Goal: Task Accomplishment & Management: Manage account settings

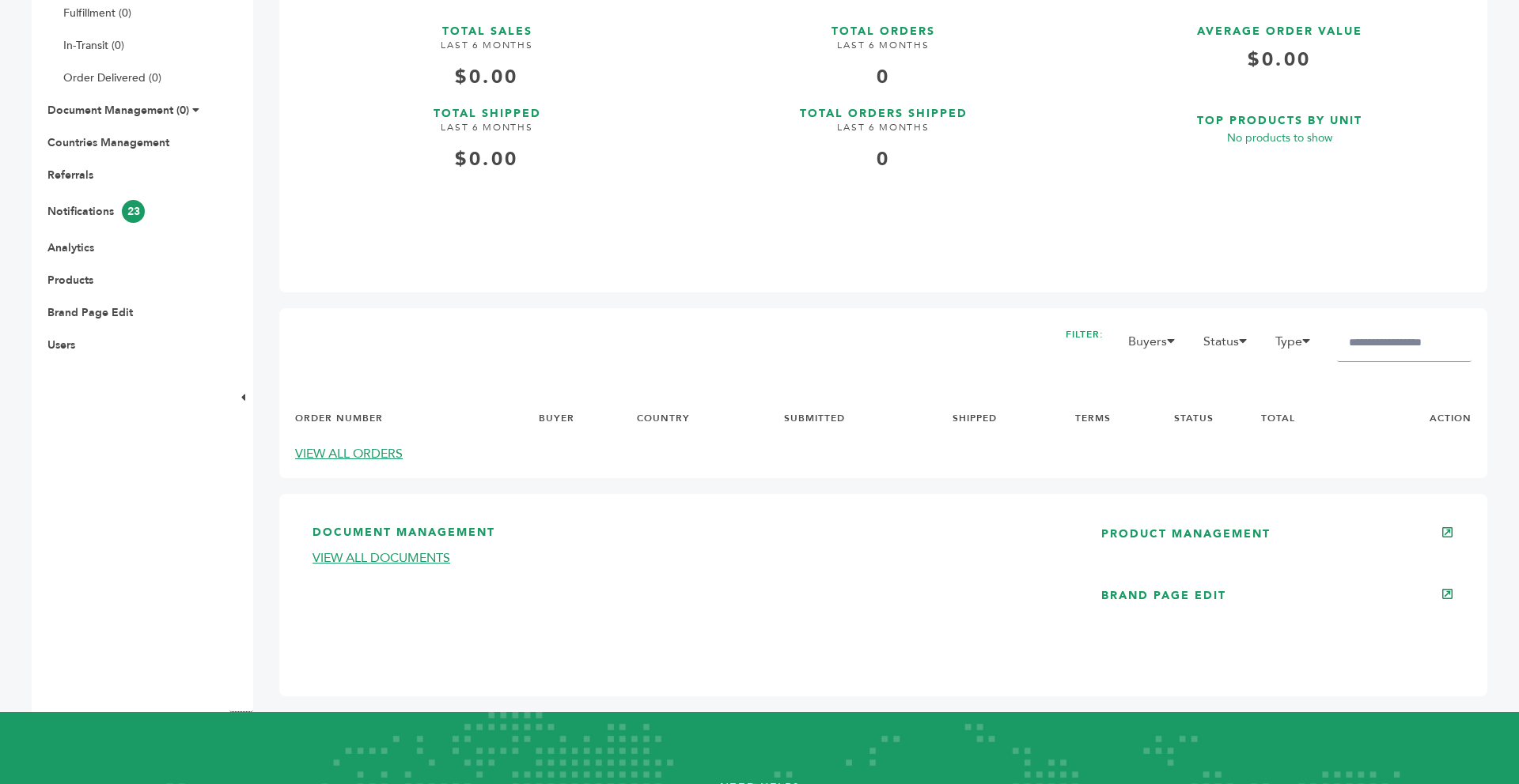
scroll to position [506, 0]
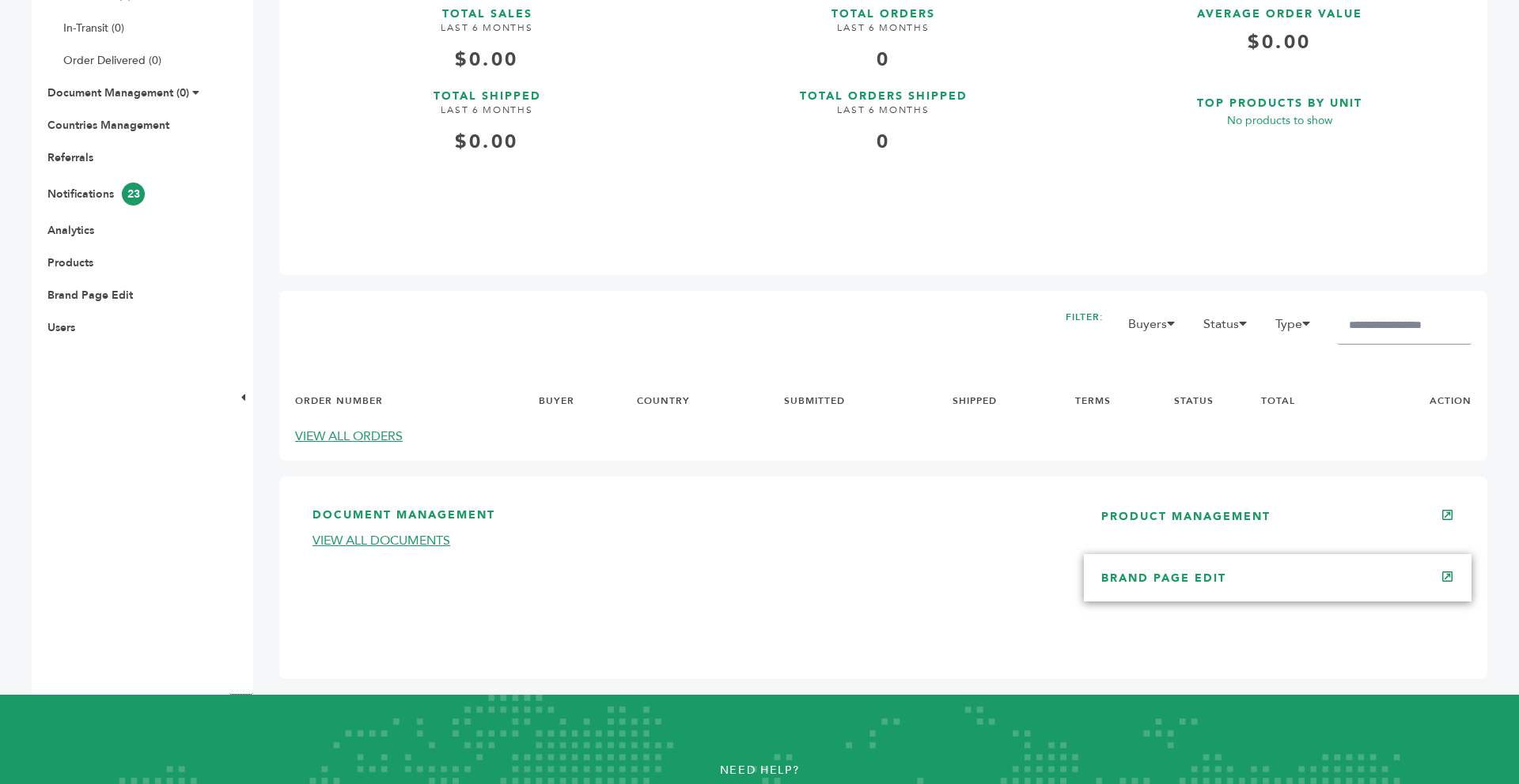
click at [1185, 583] on link "BRAND PAGE EDIT" at bounding box center [1163, 578] width 125 height 15
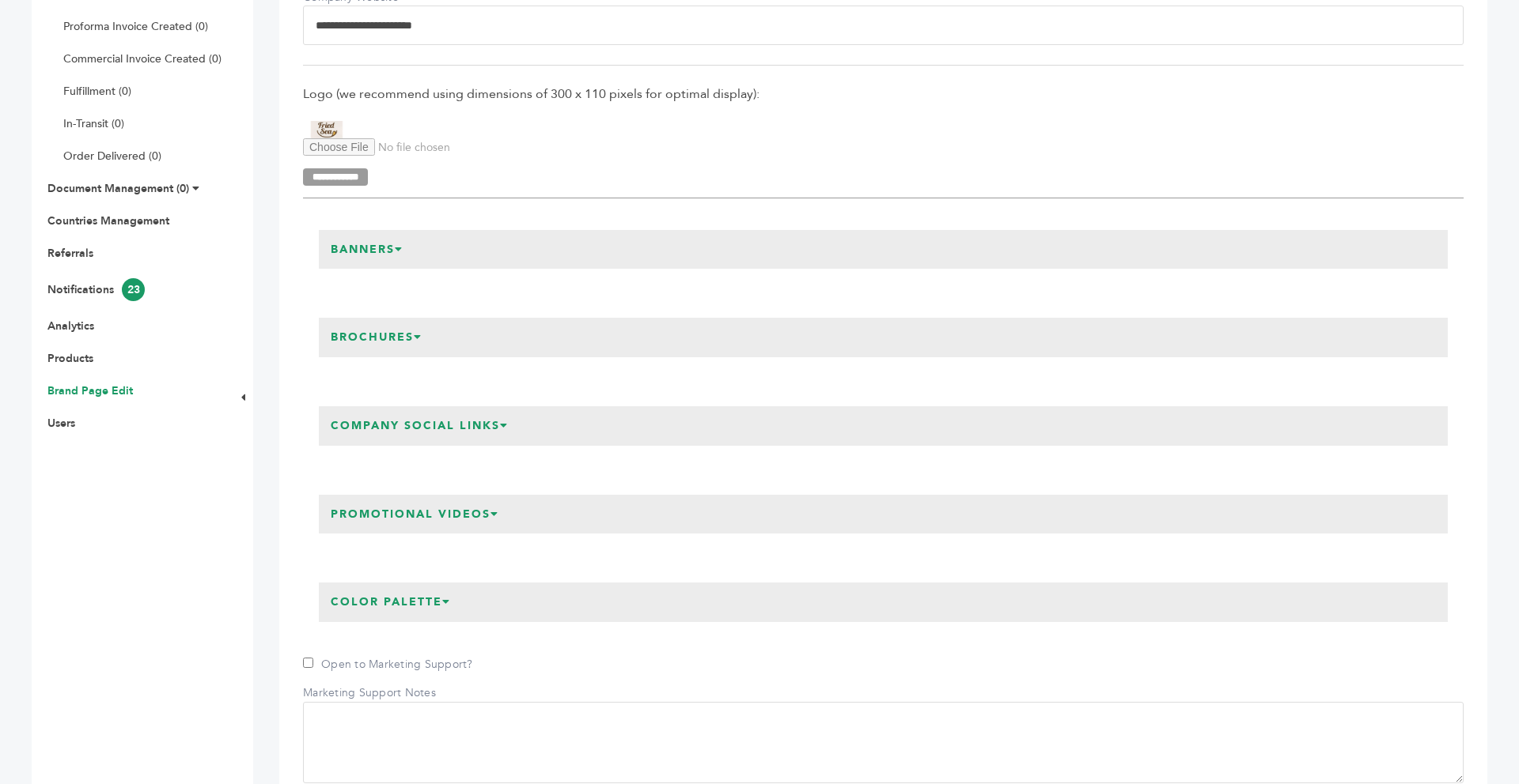
scroll to position [411, 0]
click at [503, 424] on h3 "Company Social Links" at bounding box center [419, 425] width 202 height 40
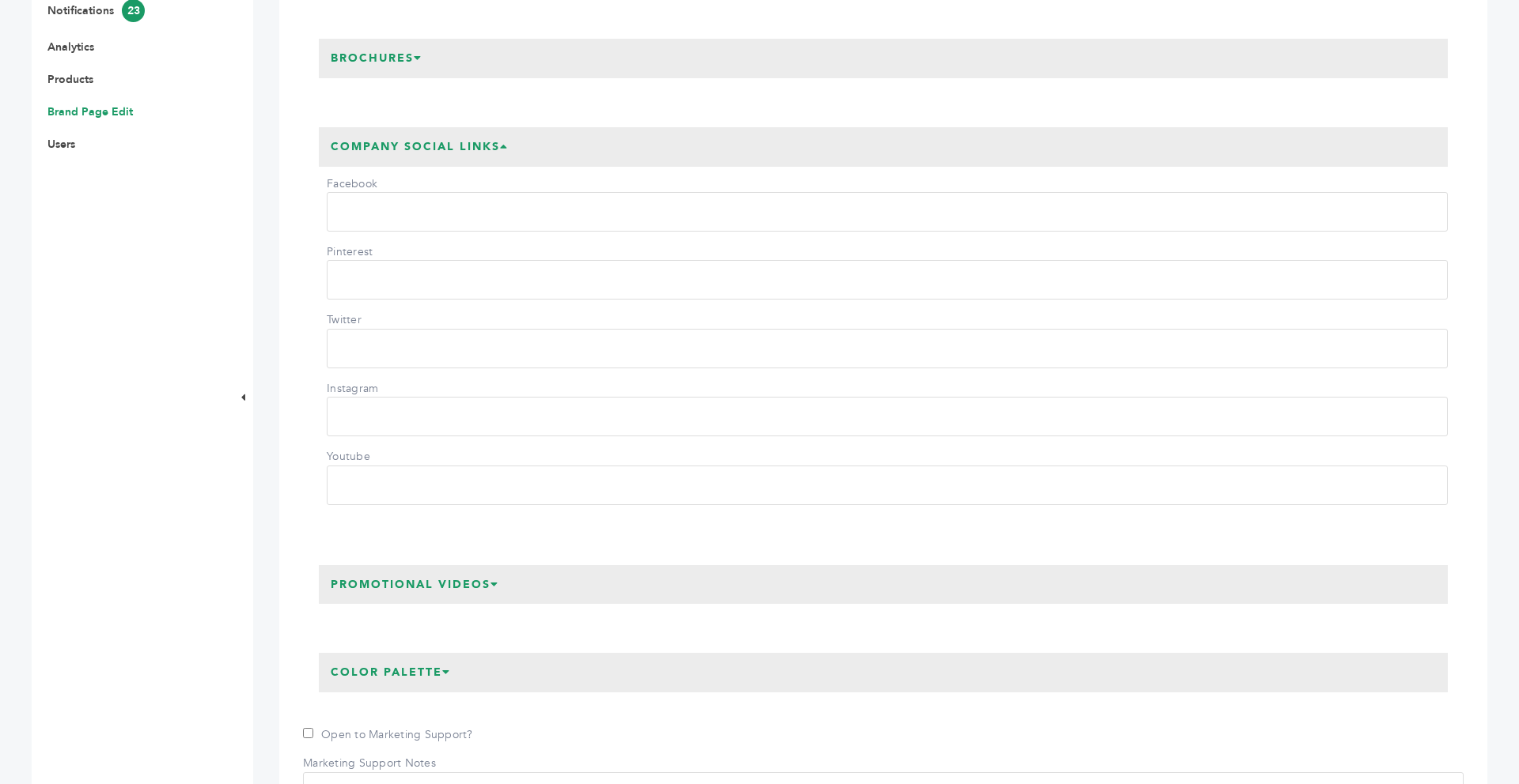
scroll to position [696, 0]
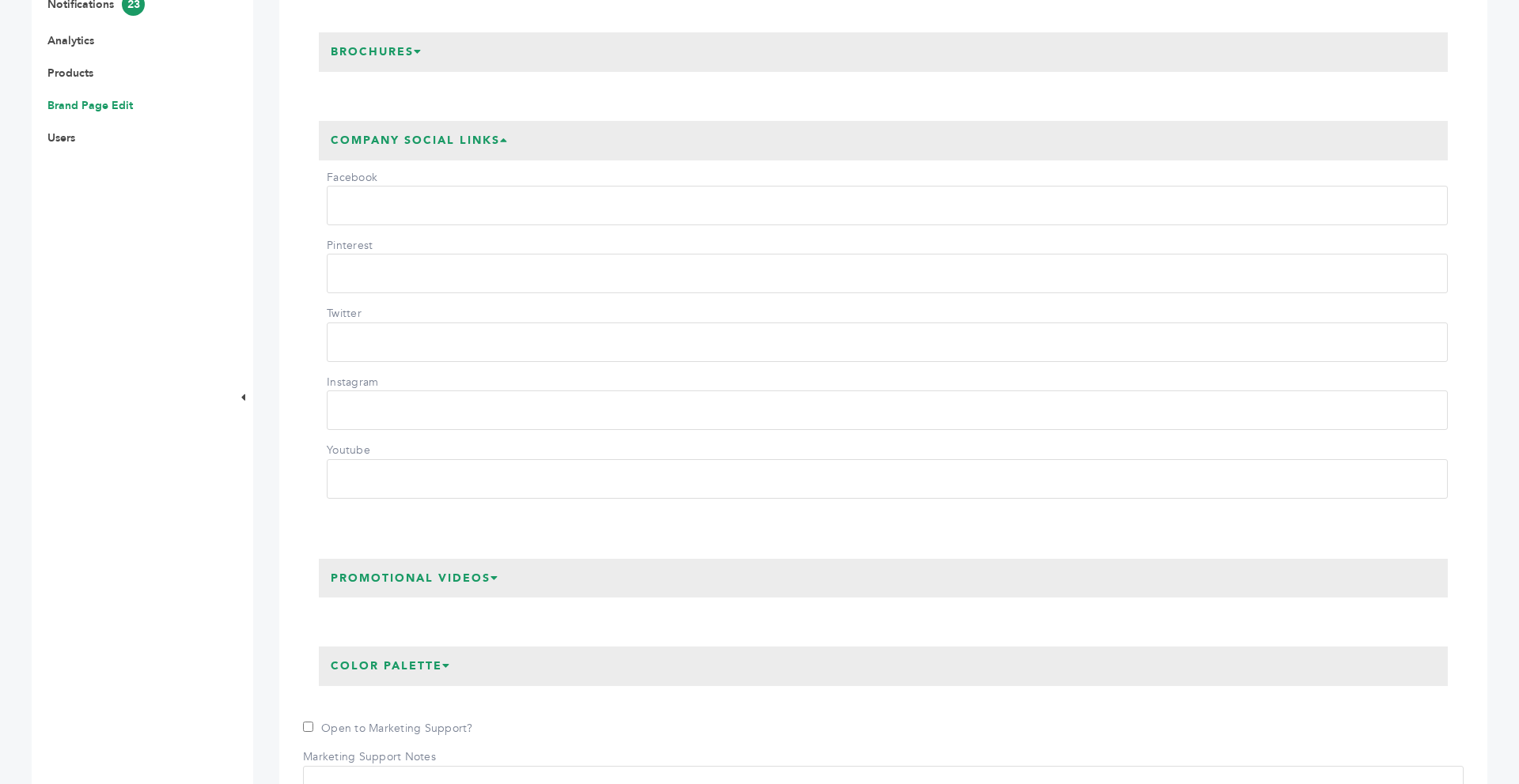
click at [523, 569] on div "Promotional Videos" at bounding box center [883, 579] width 1129 height 40
click at [461, 577] on h3 "Promotional Videos" at bounding box center [415, 579] width 192 height 40
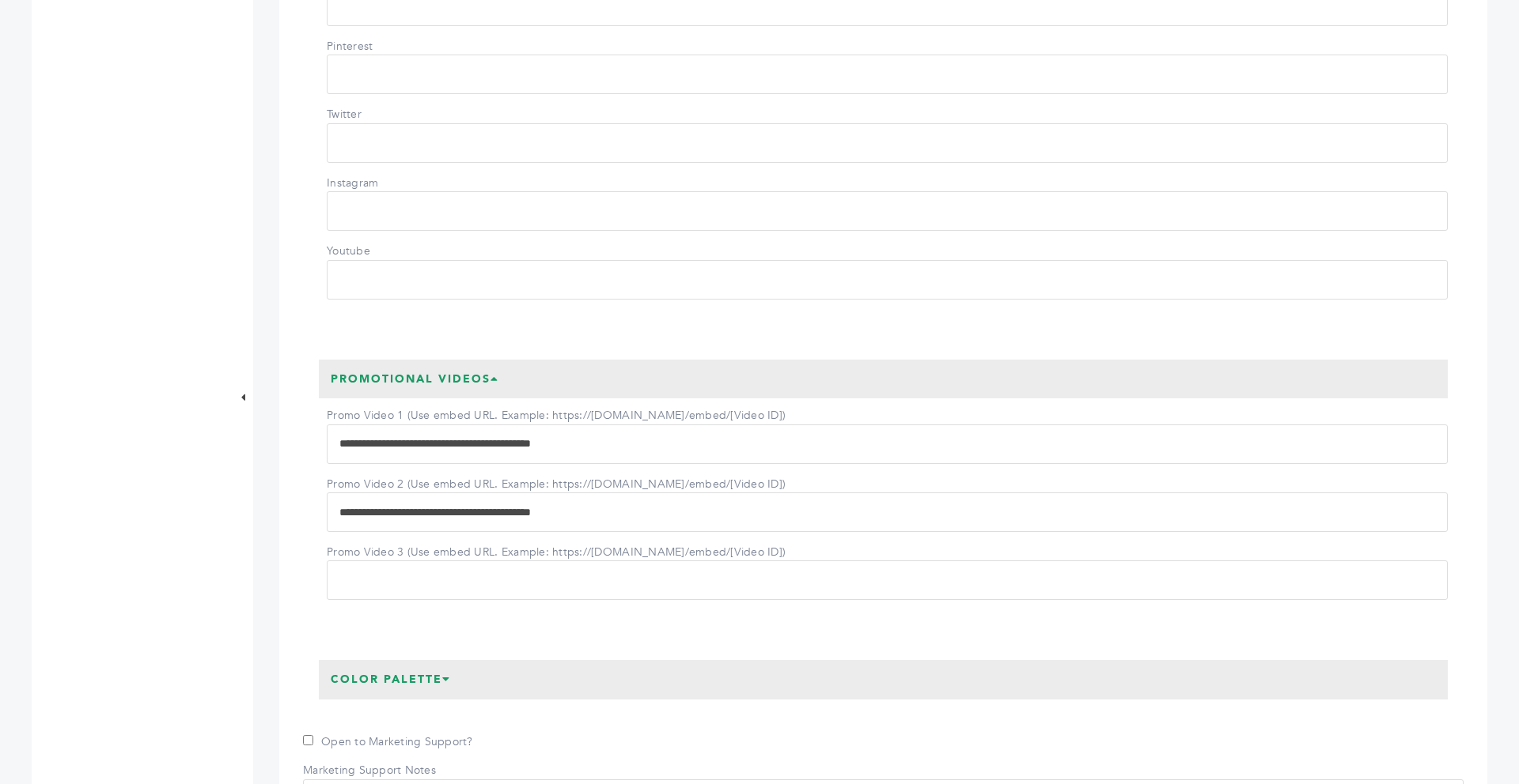
scroll to position [917, 0]
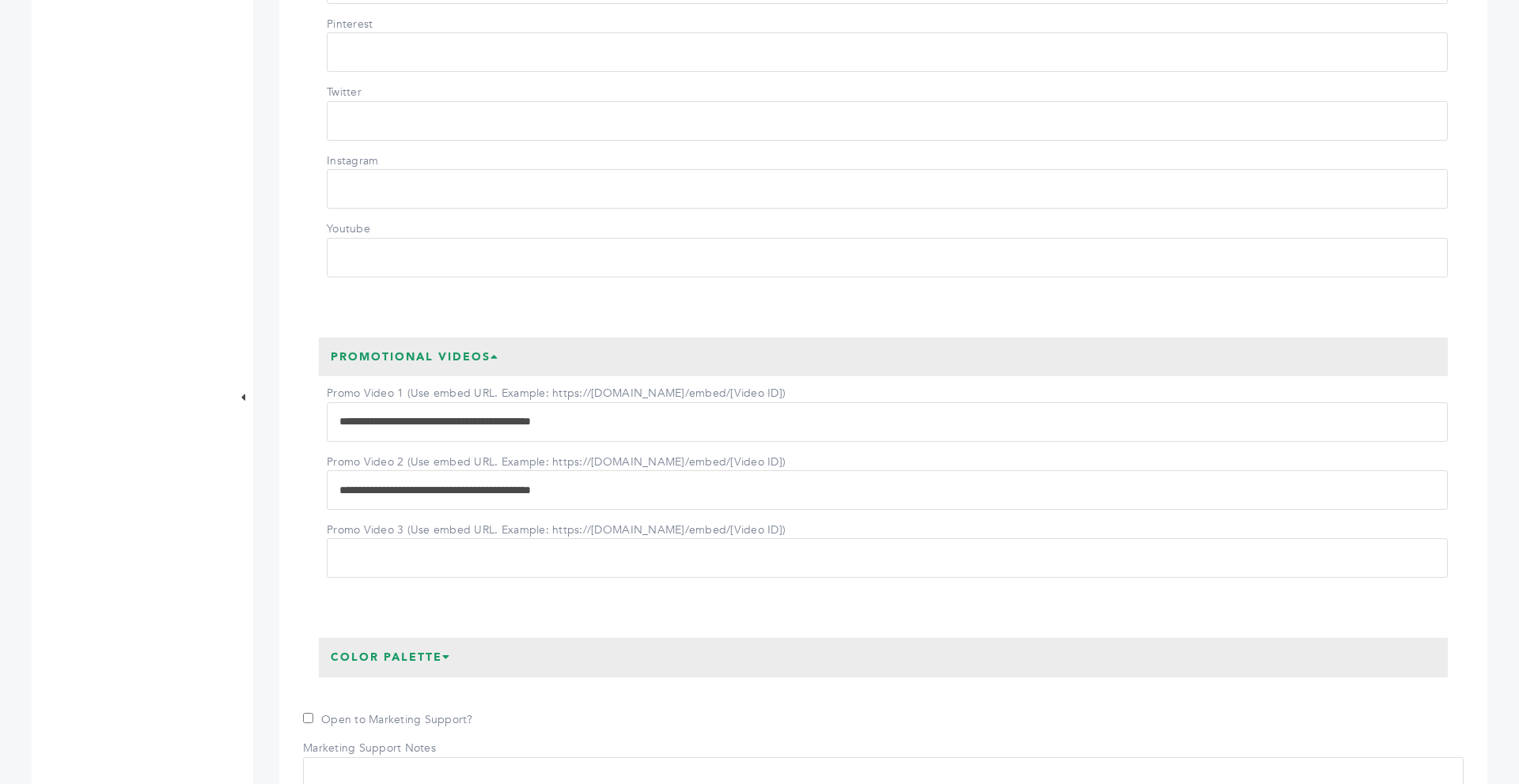
drag, startPoint x: 625, startPoint y: 422, endPoint x: 290, endPoint y: 427, distance: 335.0
click at [290, 427] on div "**********" at bounding box center [883, 430] width 1208 height 2254
drag, startPoint x: 659, startPoint y: 495, endPoint x: 155, endPoint y: 478, distance: 504.3
click at [155, 478] on div "Arnold Jeon - 101 login(s) Overview Sample Orders (17) Purchase Orders (0) Purc…" at bounding box center [760, 418] width 1455 height 2277
click at [469, 422] on input "Promo Video 1 (Use embed URL. Example: https://www.youtube.com/embed/[Video ID])" at bounding box center [887, 422] width 1121 height 40
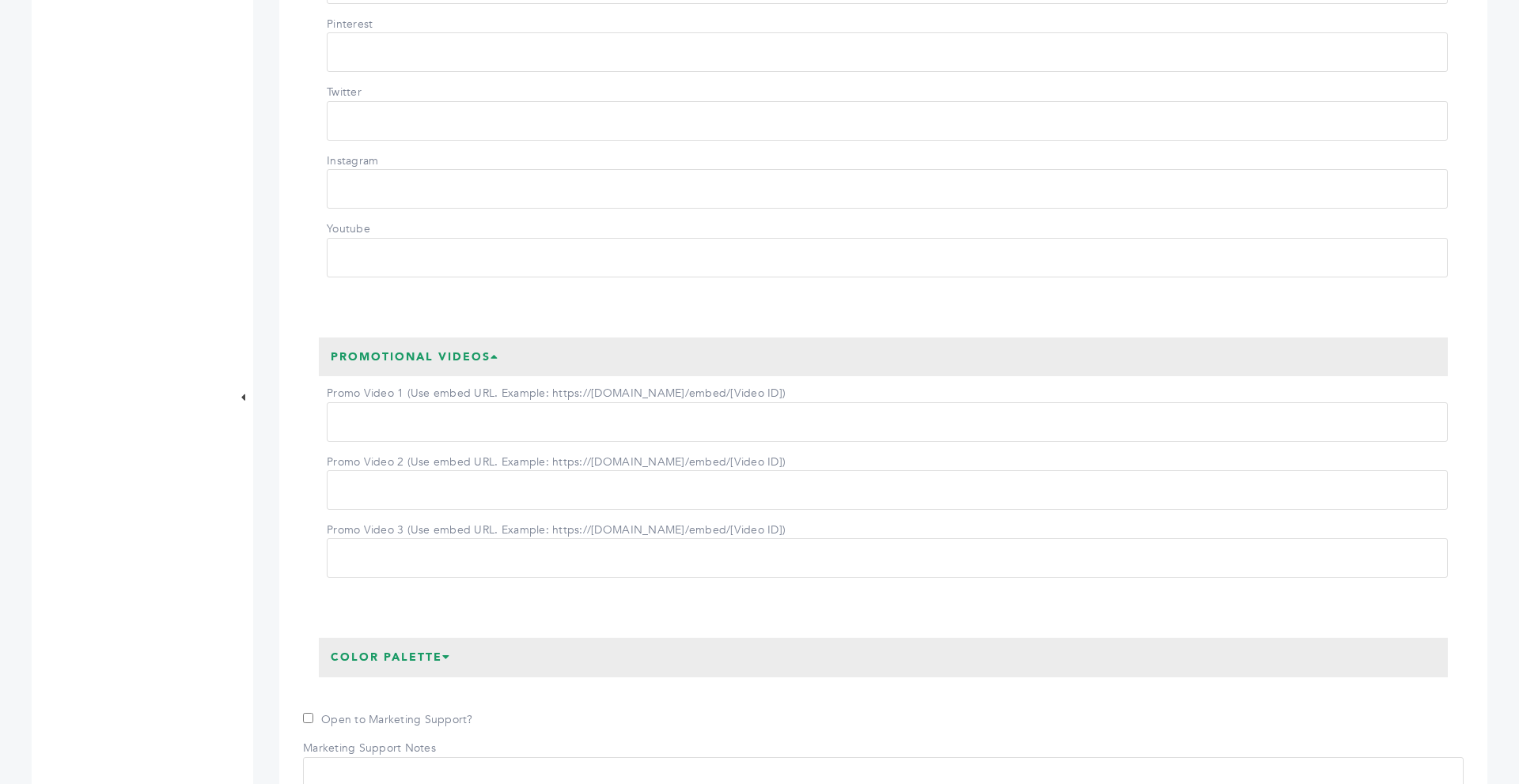
paste input "**********"
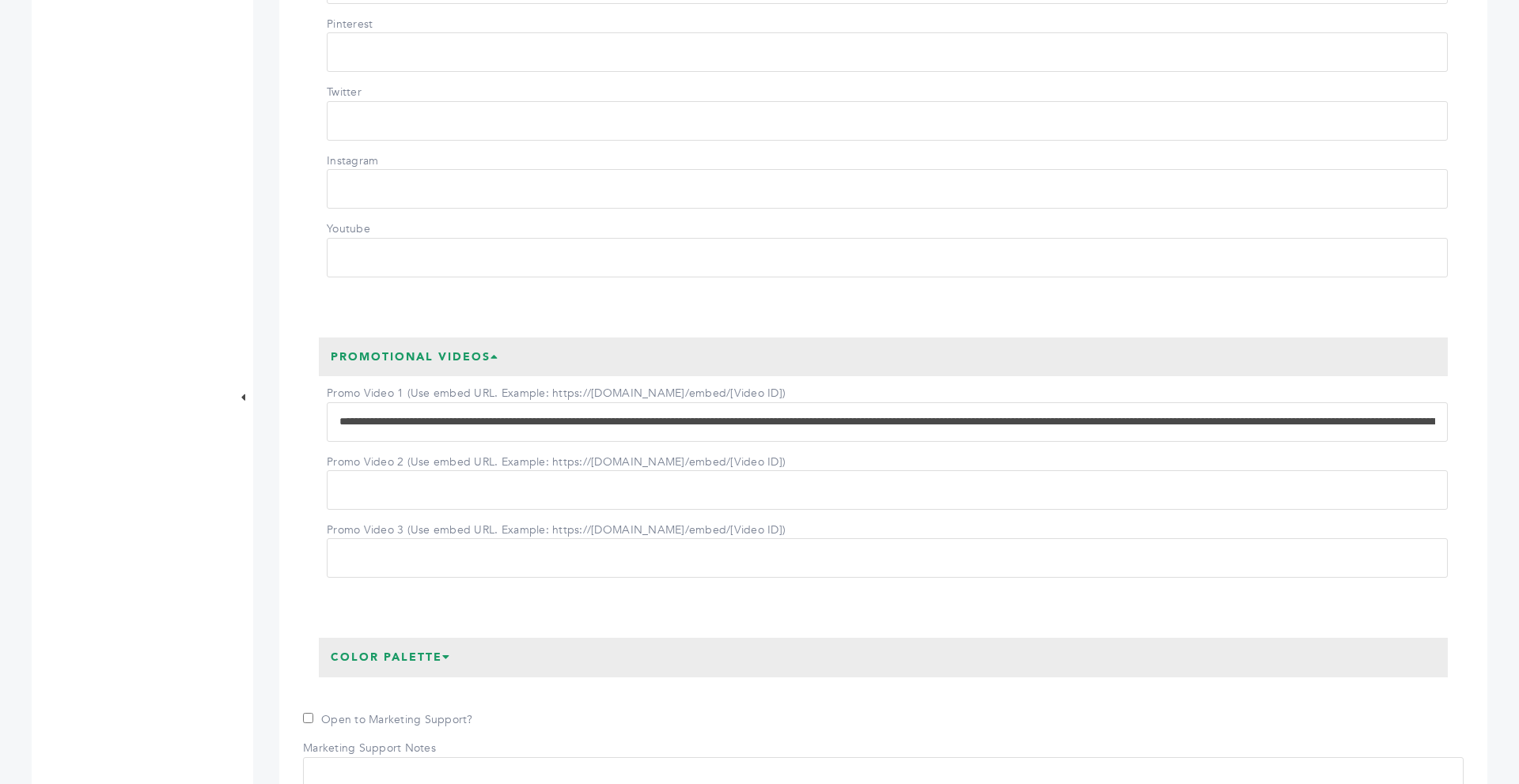
scroll to position [0, 7716]
type input "**********"
click at [303, 489] on div "Promotional Videos Promo Video 1 (Use embed URL. Example: https://www.youtube.c…" at bounding box center [883, 464] width 1161 height 284
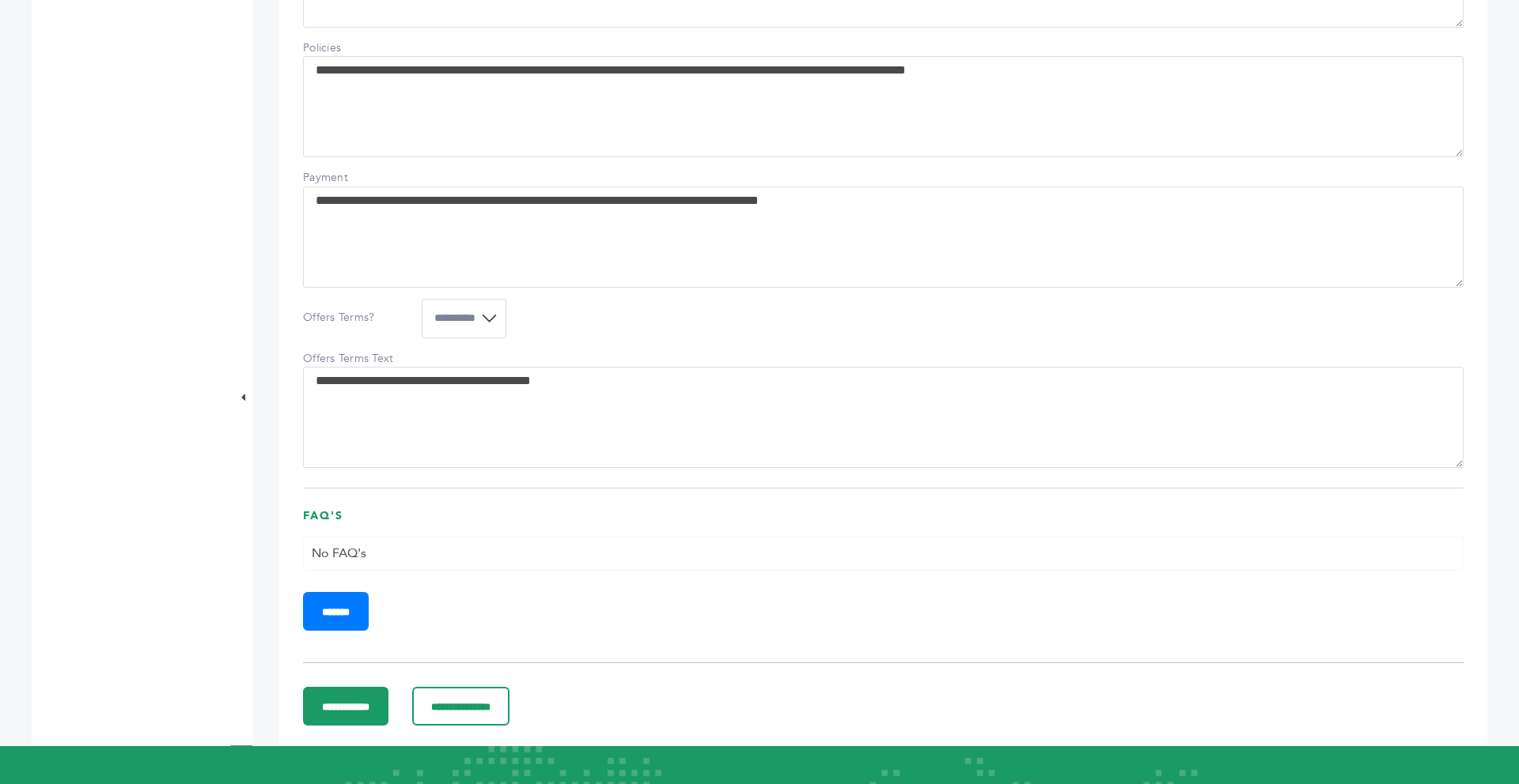
scroll to position [1802, 0]
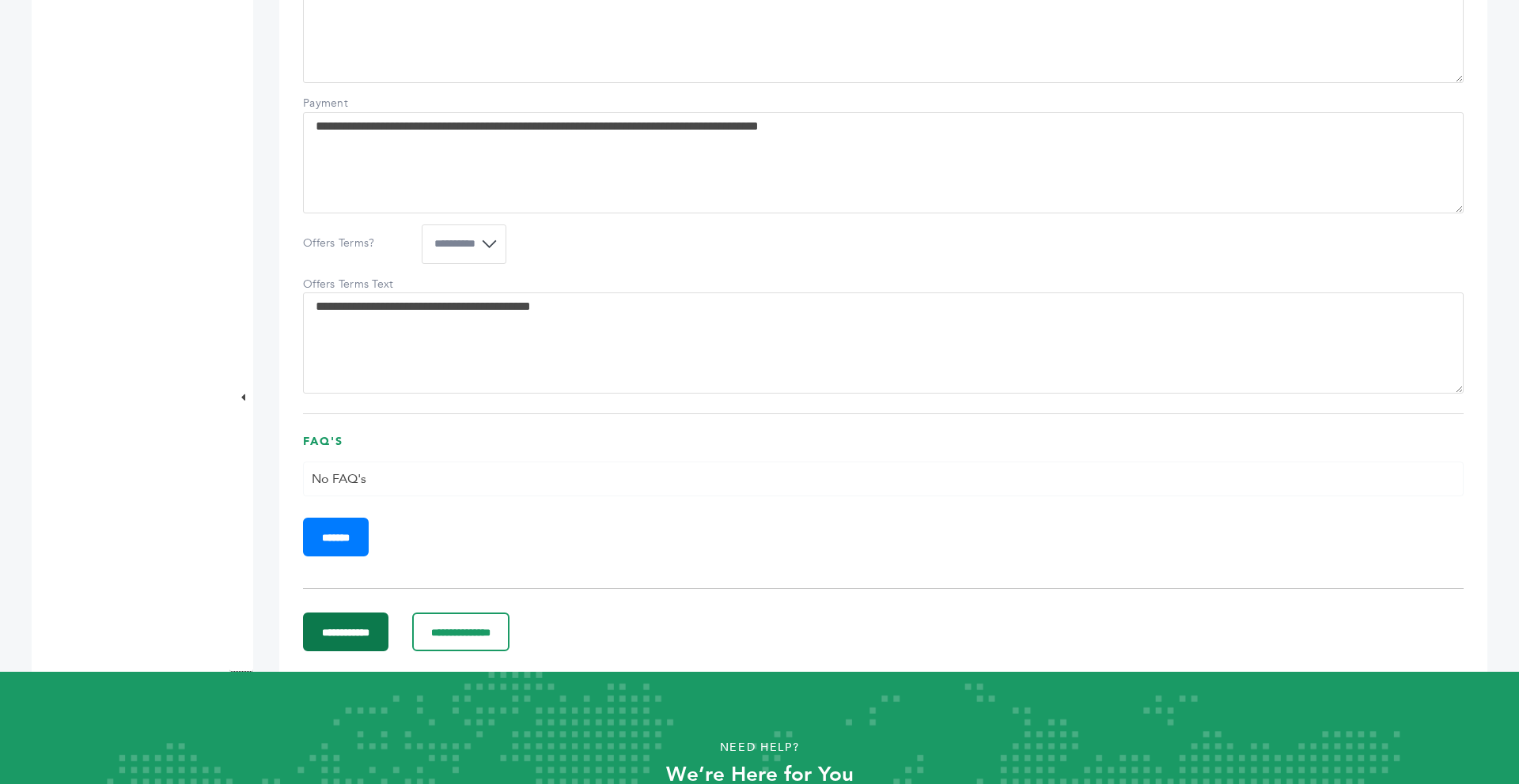
click at [388, 644] on input "**********" at bounding box center [345, 632] width 85 height 39
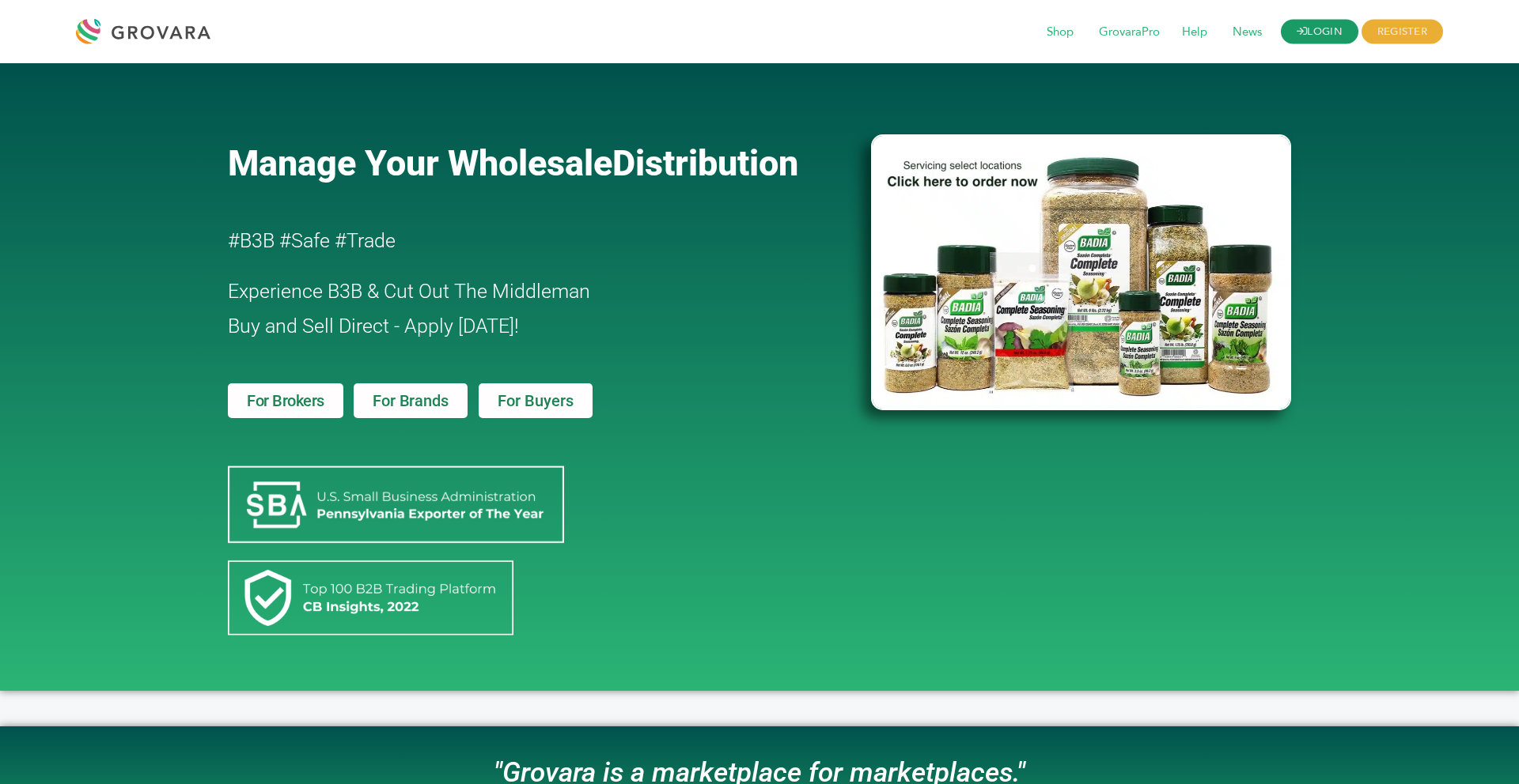
click at [1292, 32] on link "LOGIN" at bounding box center [1320, 32] width 77 height 25
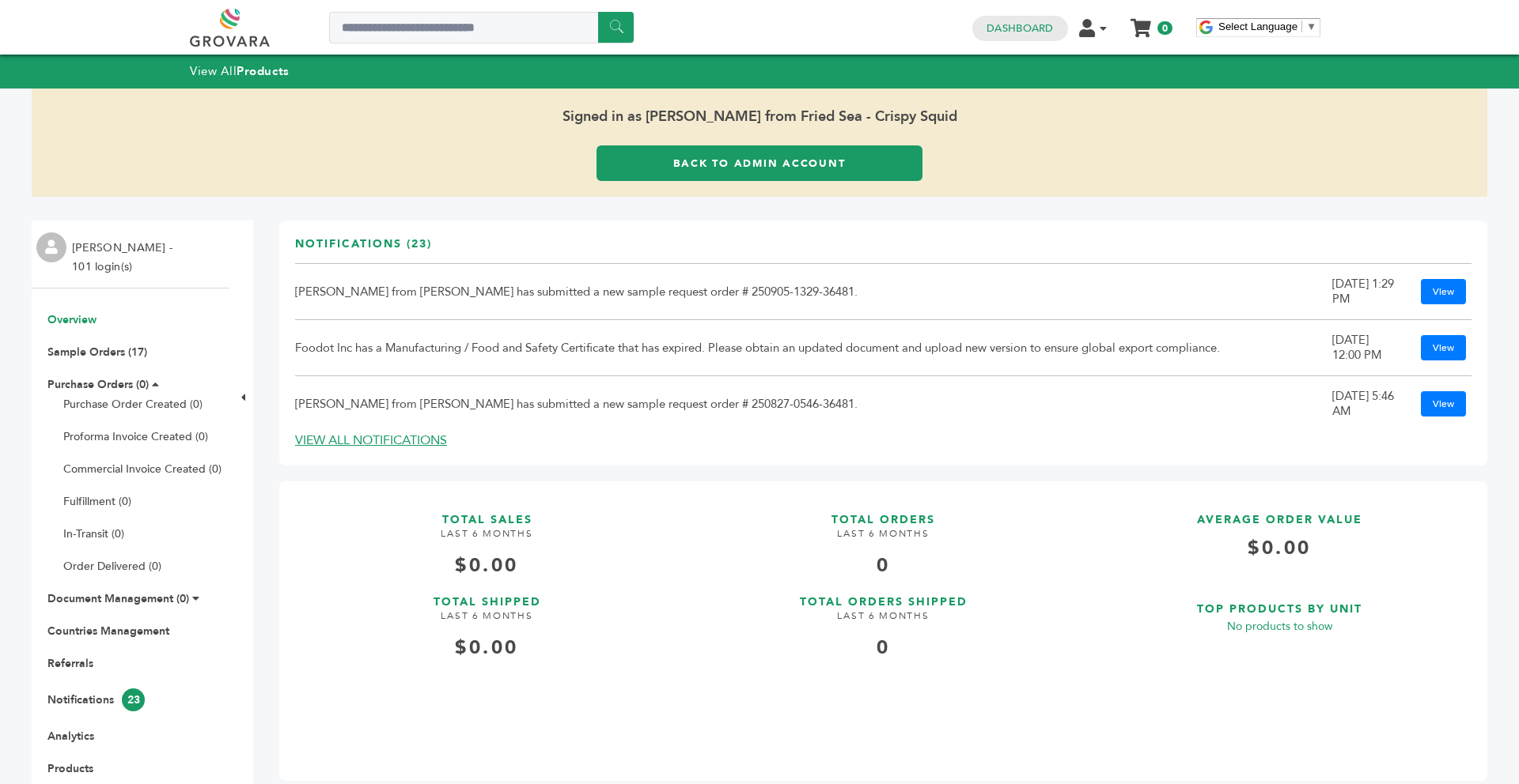
click at [832, 153] on link "Back to Admin Account" at bounding box center [759, 162] width 326 height 35
